Goal: Use online tool/utility: Use online tool/utility

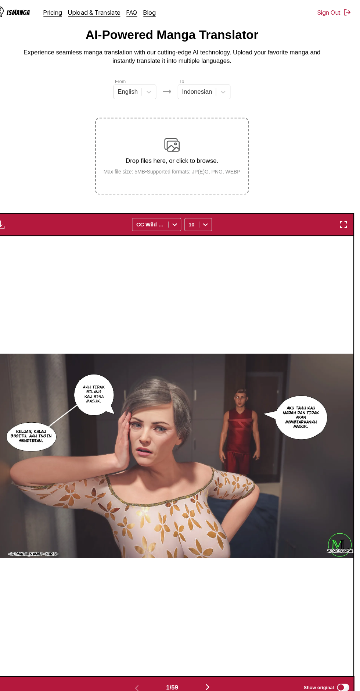
scroll to position [22, 0]
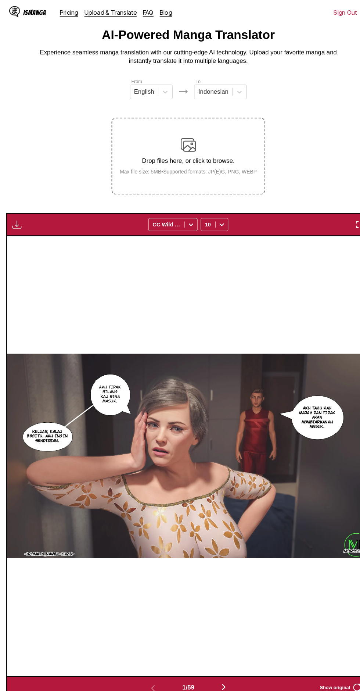
click at [16, 210] on img "button" at bounding box center [16, 214] width 9 height 9
click at [47, 230] on button "Download All" at bounding box center [35, 239] width 47 height 18
click at [46, 229] on div "[DOMAIN_NAME][URL] MORCSONSATION Aku tahu kau marah dan tidak akan membiarkanku…" at bounding box center [180, 436] width 347 height 420
click at [16, 219] on img "button" at bounding box center [16, 214] width 9 height 9
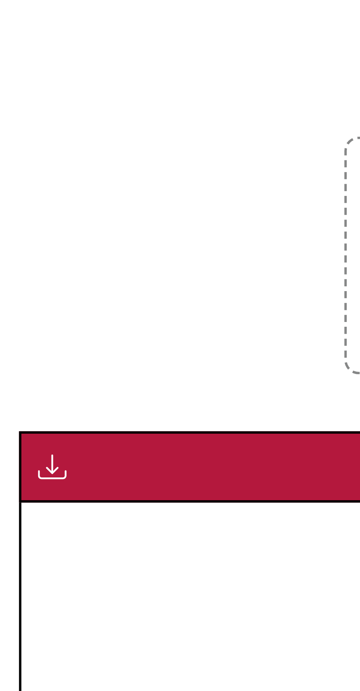
scroll to position [1, 0]
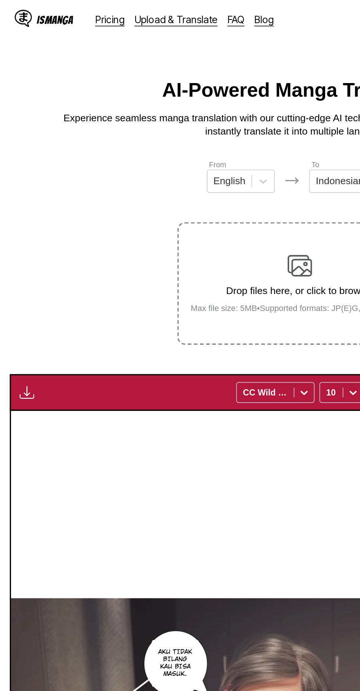
click at [19, 231] on img "button" at bounding box center [16, 235] width 9 height 9
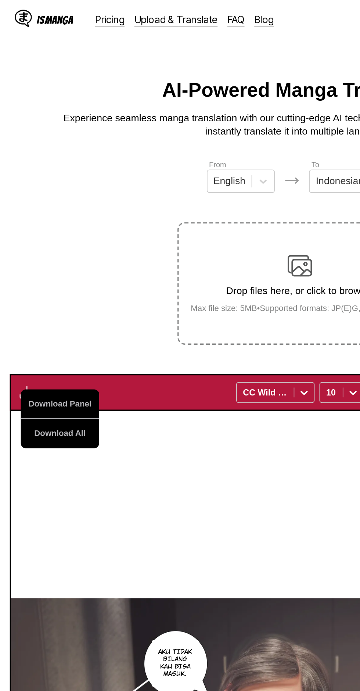
click at [51, 251] on button "Download All" at bounding box center [35, 260] width 47 height 18
click at [37, 251] on button "Download All" at bounding box center [35, 260] width 47 height 18
